Goal: Contribute content

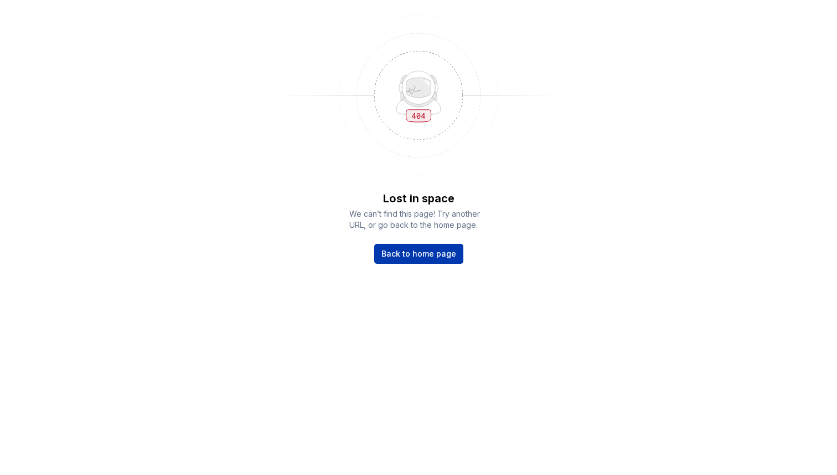
click at [420, 259] on link "Back to home page" at bounding box center [418, 254] width 89 height 20
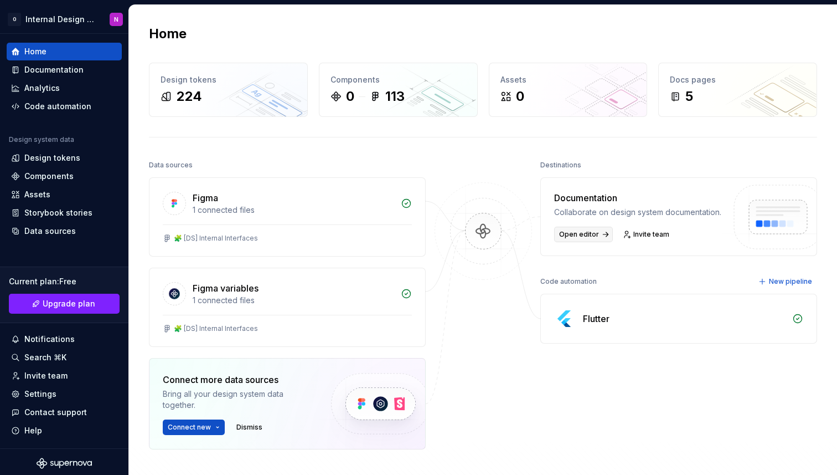
click at [580, 231] on span "Open editor" at bounding box center [579, 234] width 40 height 9
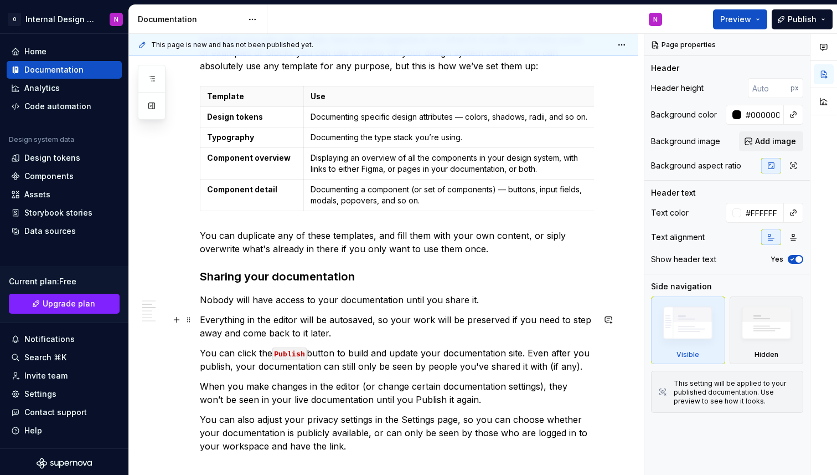
scroll to position [274, 0]
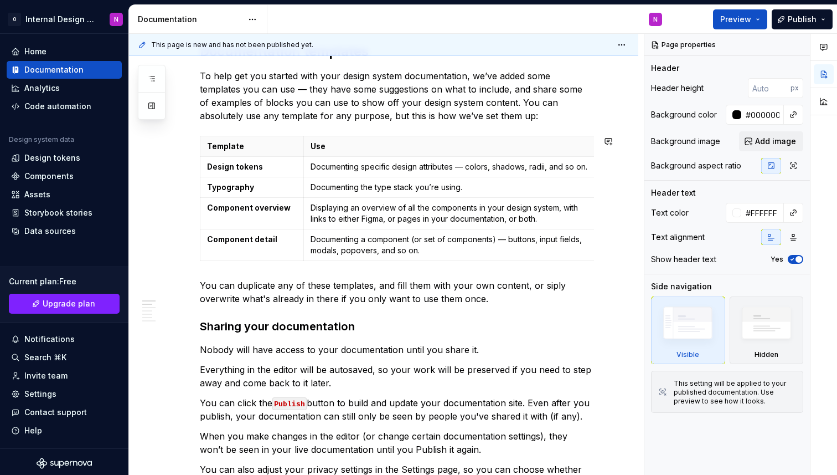
click at [281, 279] on p "You can duplicate any of these templates, and fill them with your own content, …" at bounding box center [397, 292] width 394 height 27
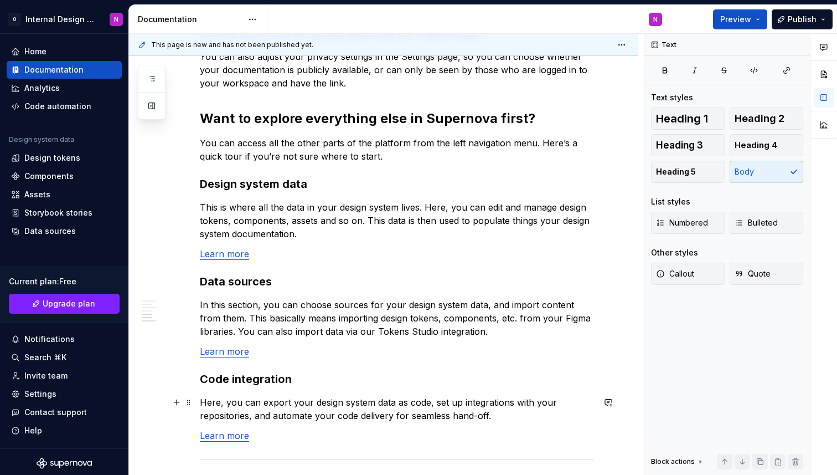
scroll to position [929, 0]
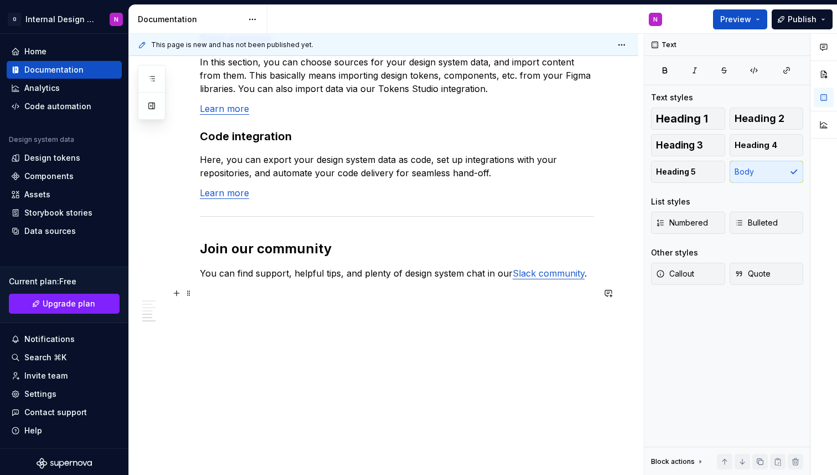
click at [301, 292] on p at bounding box center [397, 292] width 394 height 13
click at [175, 313] on button "button" at bounding box center [177, 313] width 16 height 16
click at [147, 103] on button "button" at bounding box center [152, 106] width 20 height 20
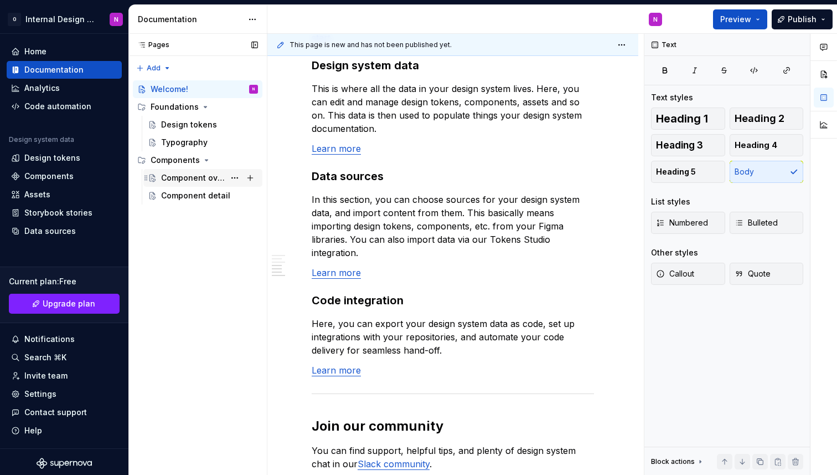
click at [198, 182] on div "Component overview" at bounding box center [193, 177] width 64 height 11
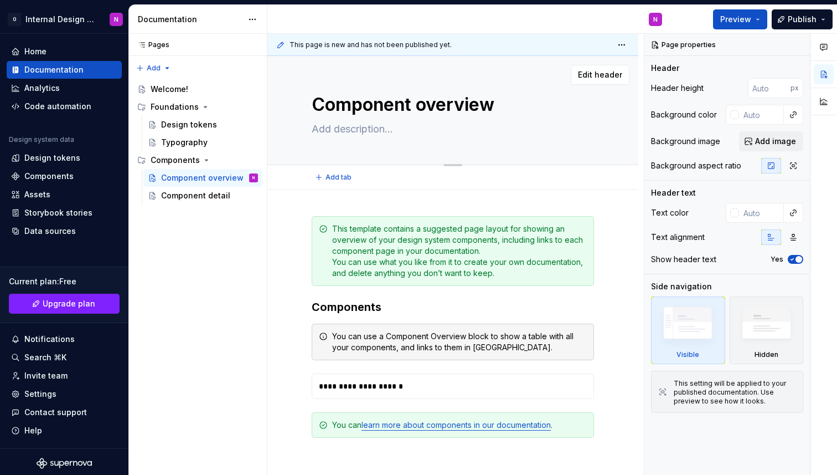
click at [548, 122] on textarea at bounding box center [451, 129] width 282 height 18
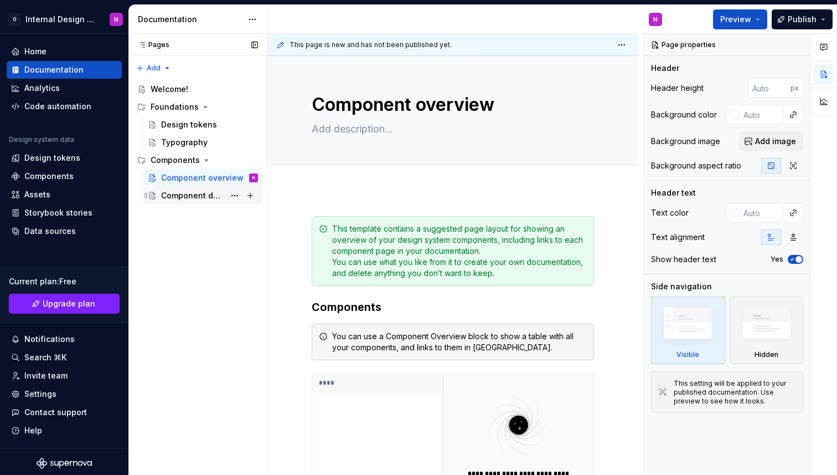
click at [182, 190] on div "Component detail" at bounding box center [193, 195] width 64 height 11
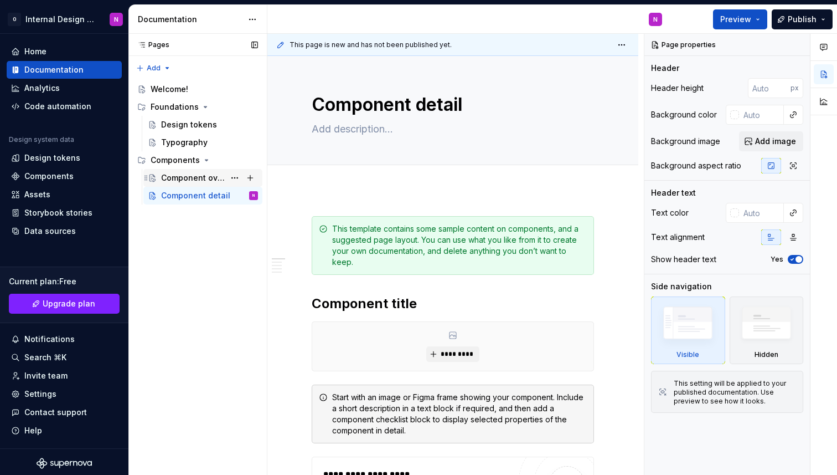
click at [207, 184] on div "Component overview" at bounding box center [209, 178] width 97 height 16
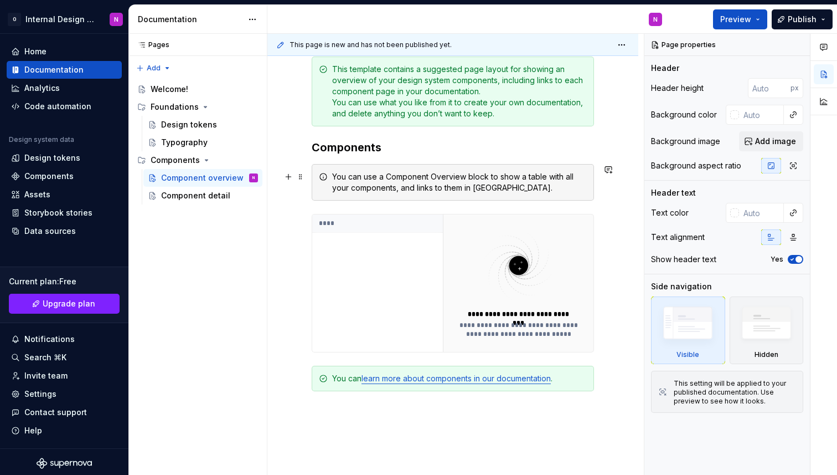
scroll to position [277, 0]
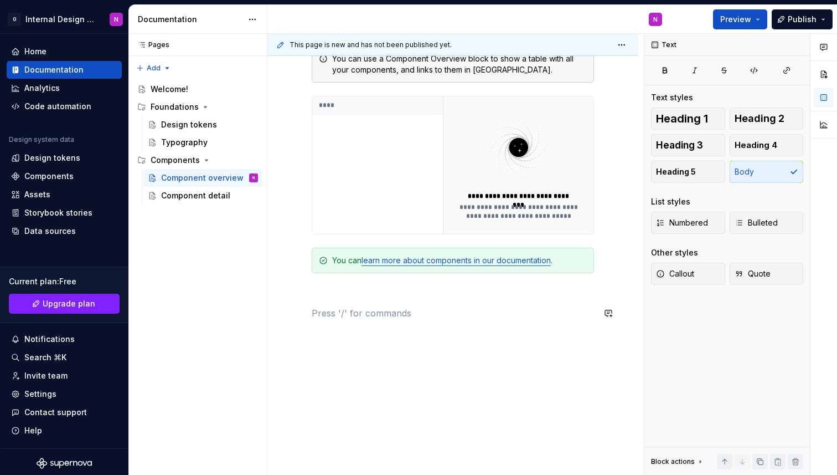
click at [383, 301] on div "**********" at bounding box center [453, 129] width 282 height 381
click at [303, 314] on span at bounding box center [300, 313] width 9 height 16
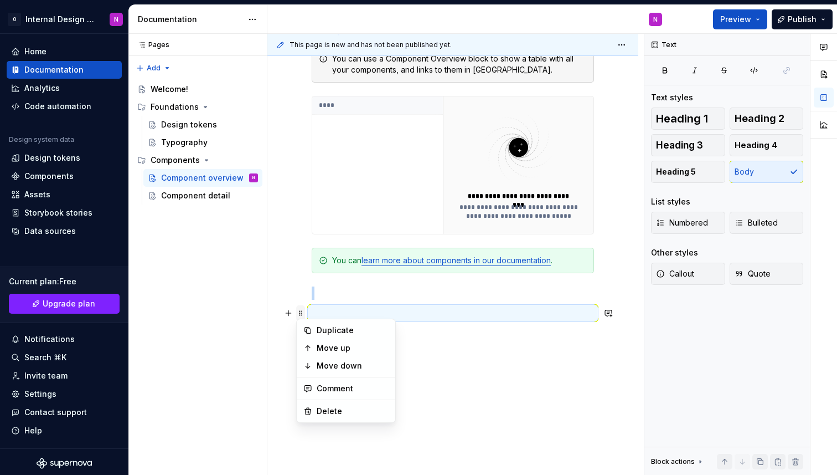
click at [303, 314] on span at bounding box center [300, 313] width 9 height 16
click at [392, 306] on p at bounding box center [453, 312] width 282 height 13
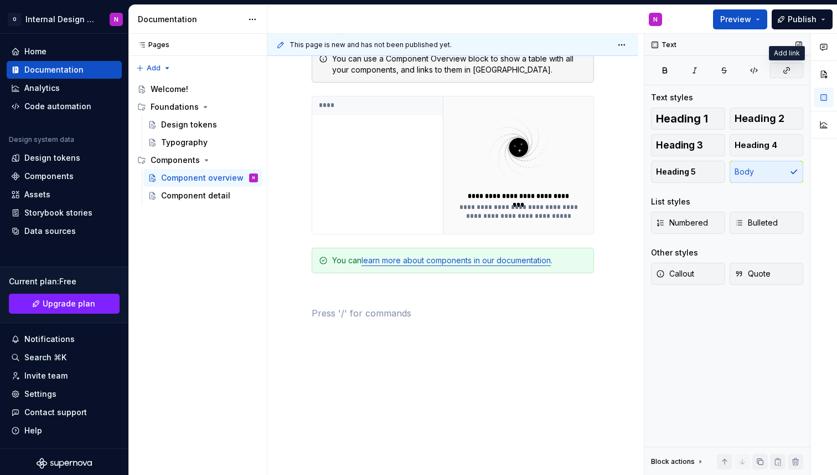
click at [788, 70] on icon "button" at bounding box center [786, 70] width 9 height 9
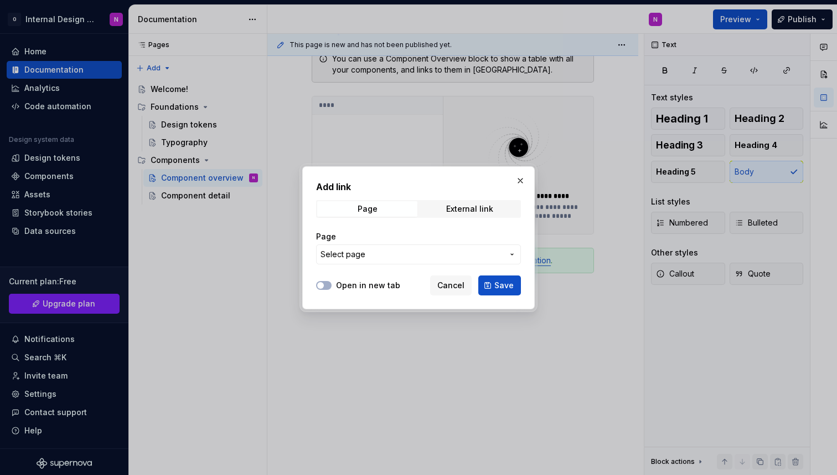
click at [405, 249] on span "Select page" at bounding box center [412, 254] width 183 height 11
click at [518, 179] on div "Add link Page External link Page Select page Open in new tab Cancel Save" at bounding box center [418, 237] width 837 height 475
click at [519, 182] on button "button" at bounding box center [521, 181] width 16 height 16
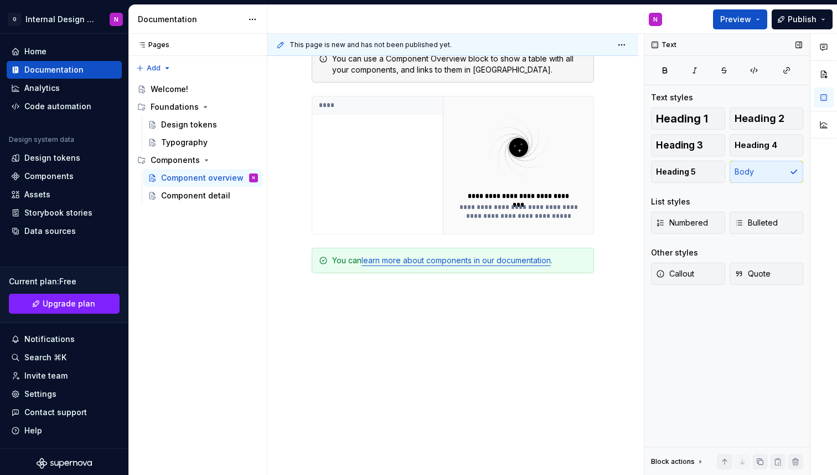
click at [682, 457] on div "Block actions" at bounding box center [673, 461] width 44 height 9
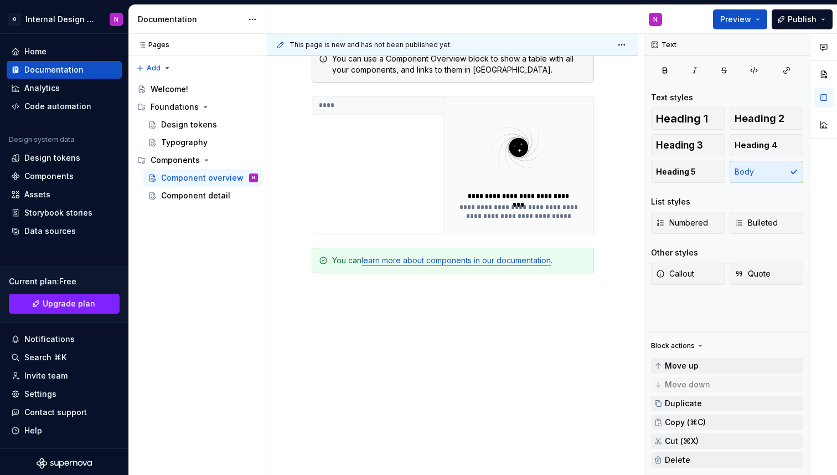
click at [439, 324] on div "**********" at bounding box center [453, 136] width 282 height 394
click at [686, 343] on div "Block actions" at bounding box center [673, 345] width 44 height 9
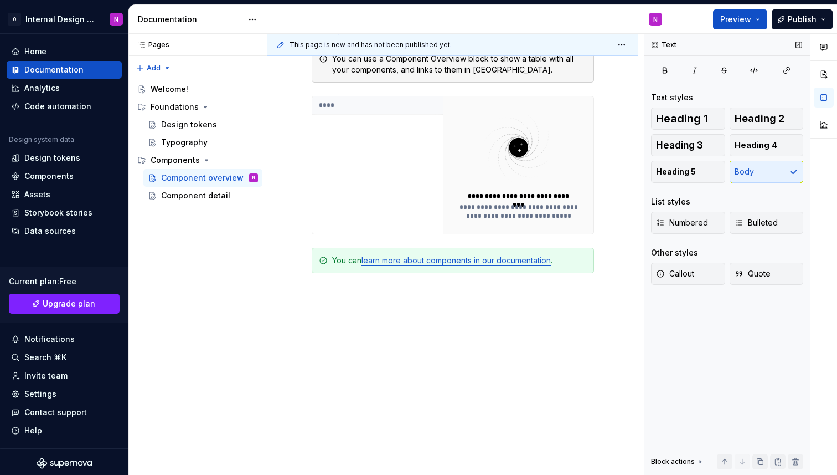
click at [662, 43] on div "Text" at bounding box center [665, 45] width 34 height 16
click at [823, 75] on button "button" at bounding box center [824, 74] width 20 height 20
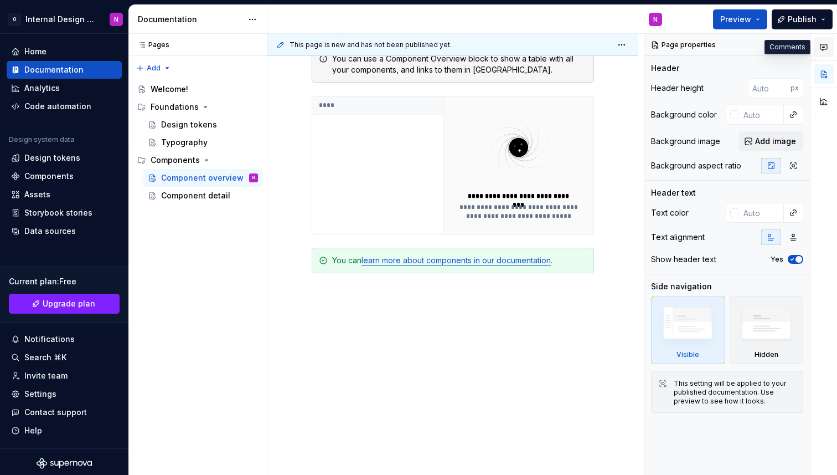
click at [825, 50] on icon "button" at bounding box center [824, 47] width 9 height 9
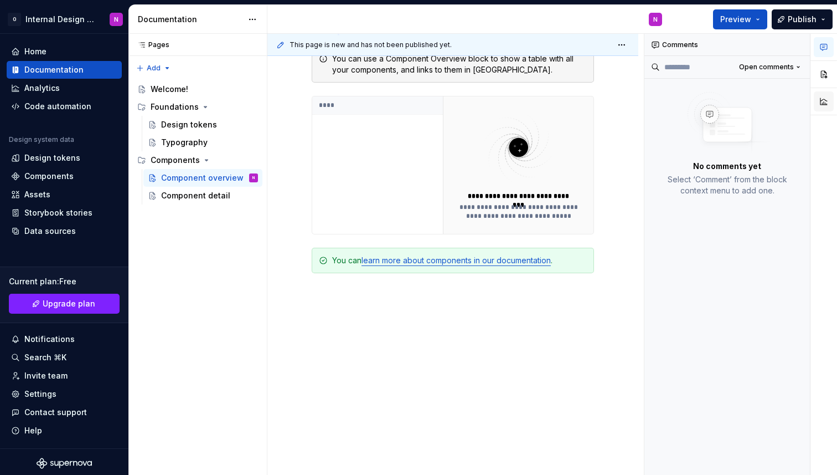
click at [824, 103] on button "button" at bounding box center [824, 101] width 20 height 20
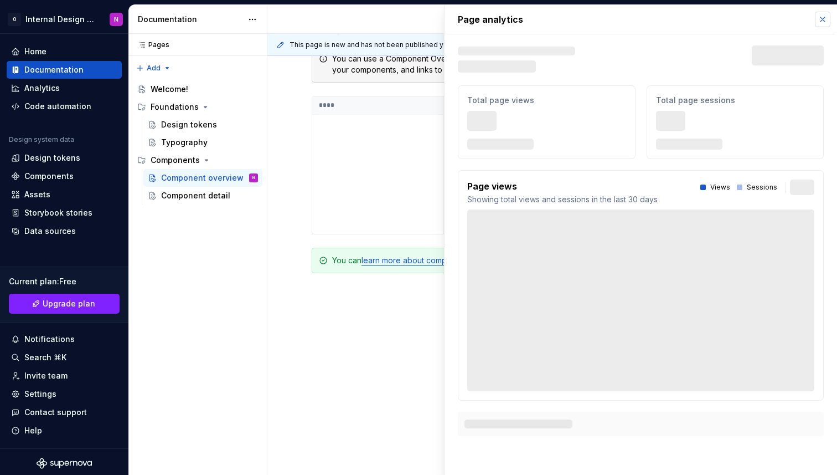
click at [827, 19] on button "button" at bounding box center [823, 20] width 16 height 16
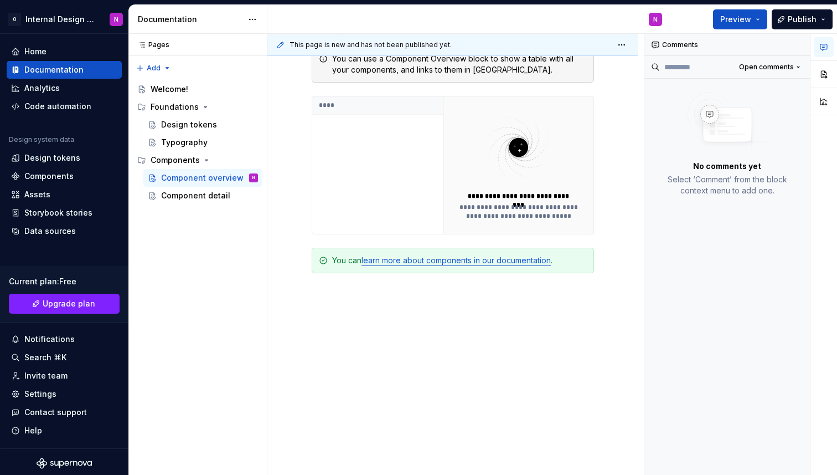
click at [362, 328] on div "**********" at bounding box center [453, 136] width 282 height 394
click at [465, 261] on link "learn more about components in our documentation" at bounding box center [456, 259] width 189 height 9
click at [451, 244] on input "[URL][DOMAIN_NAME]" at bounding box center [450, 239] width 125 height 20
click at [539, 242] on button "button" at bounding box center [547, 239] width 16 height 16
type textarea "*"
